Goal: Task Accomplishment & Management: Manage account settings

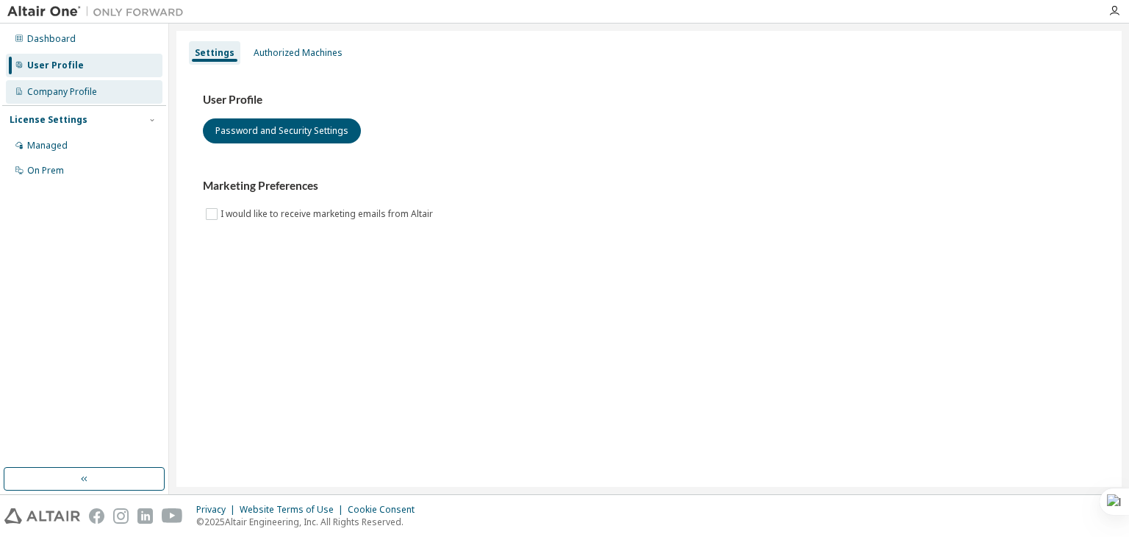
click at [71, 95] on div "Company Profile" at bounding box center [62, 92] width 70 height 12
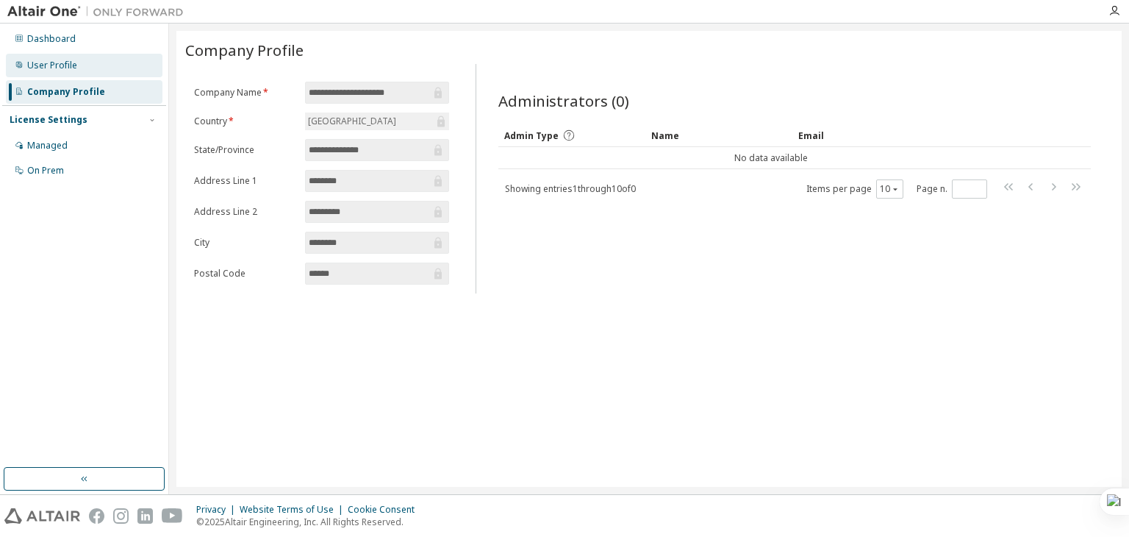
click at [47, 57] on div "User Profile" at bounding box center [84, 66] width 157 height 24
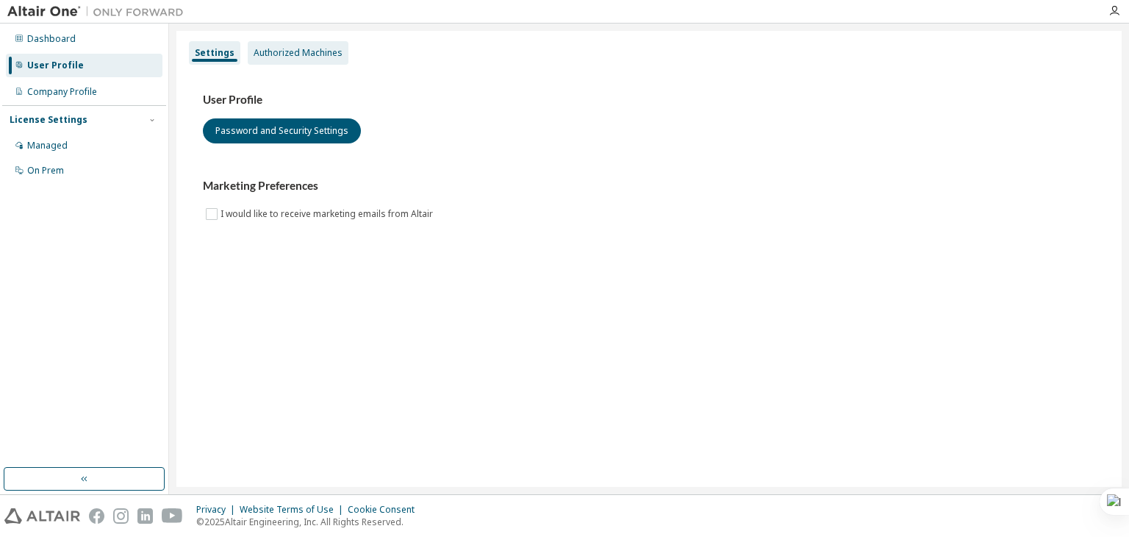
click at [282, 57] on div "Authorized Machines" at bounding box center [298, 53] width 89 height 12
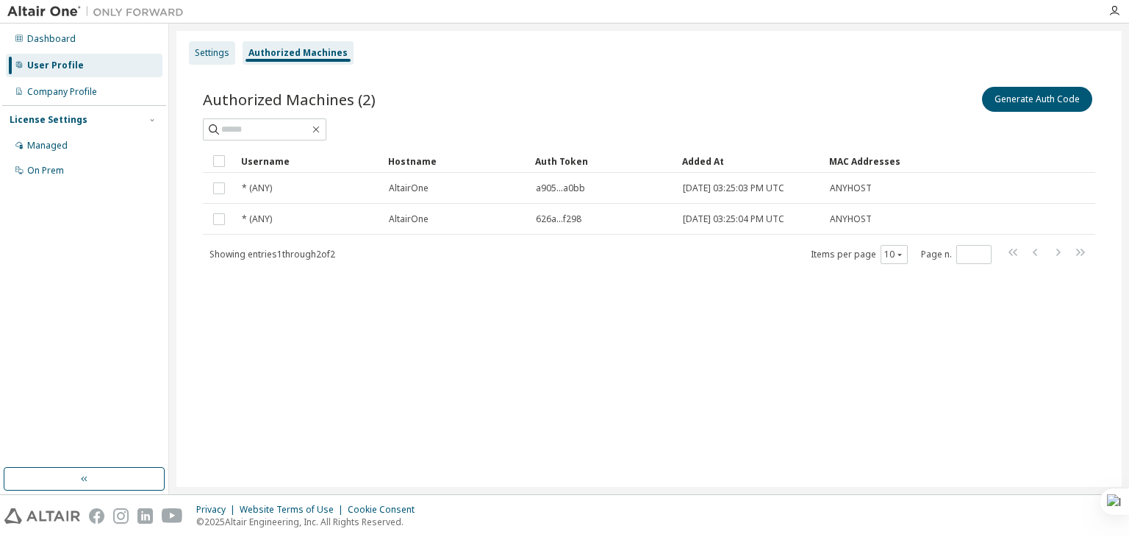
click at [213, 44] on div "Settings" at bounding box center [212, 53] width 46 height 24
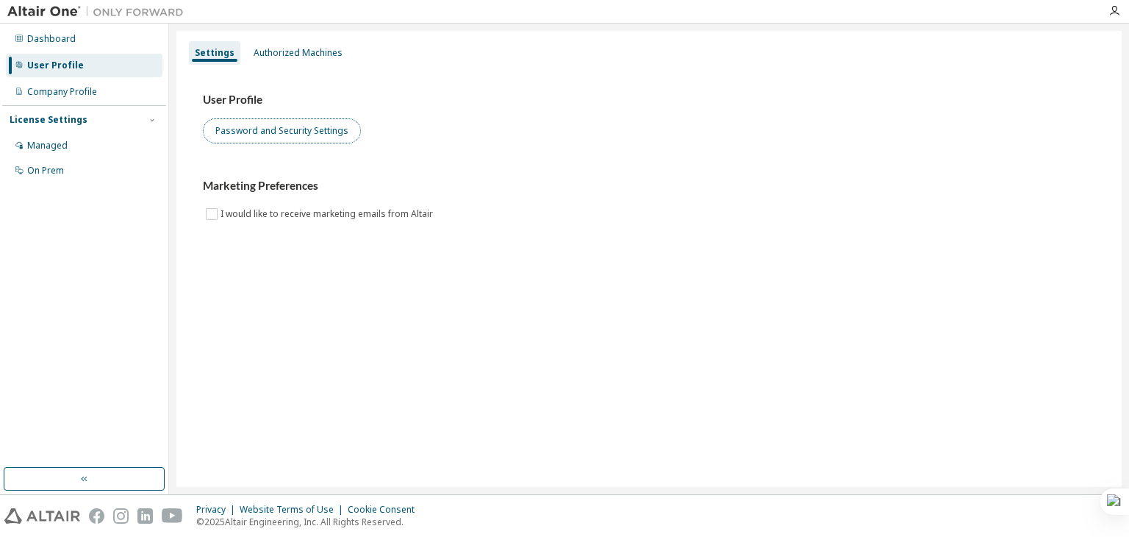
click at [282, 130] on button "Password and Security Settings" at bounding box center [282, 130] width 158 height 25
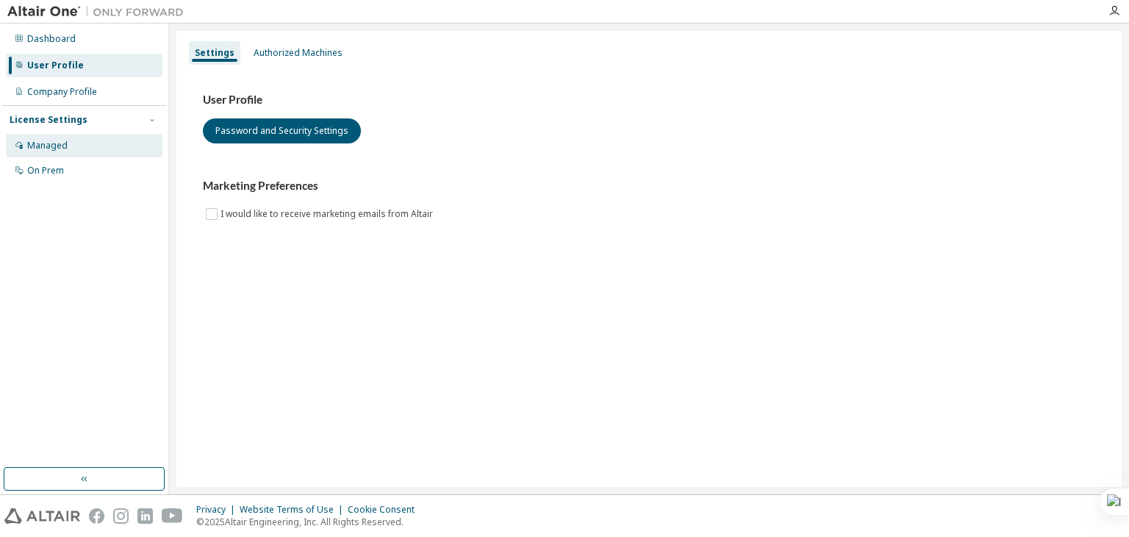
click at [60, 143] on div "Managed" at bounding box center [47, 146] width 40 height 12
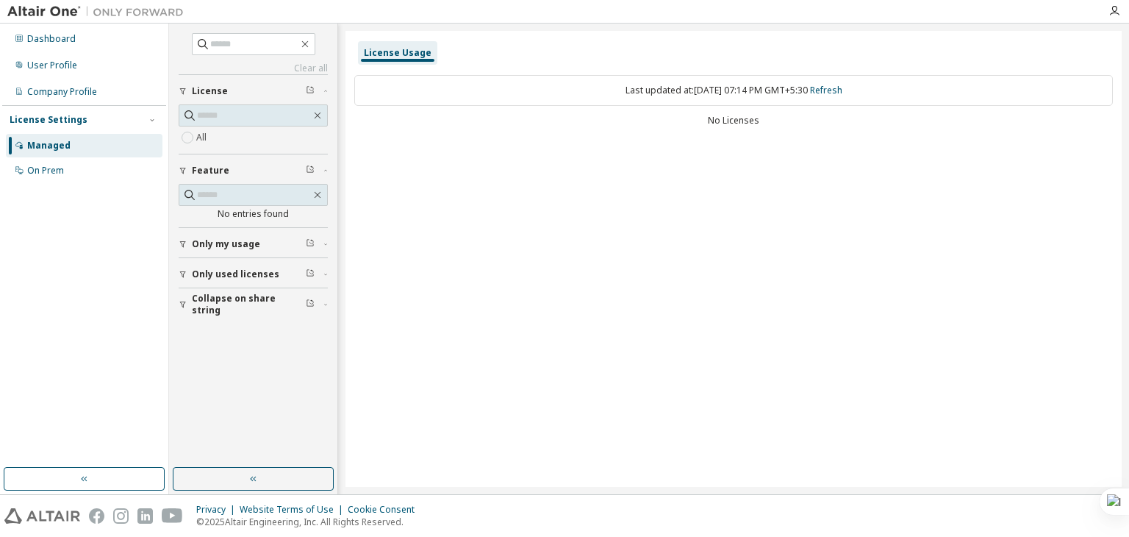
click at [473, 122] on div "No Licenses" at bounding box center [733, 121] width 759 height 12
